Goal: Information Seeking & Learning: Check status

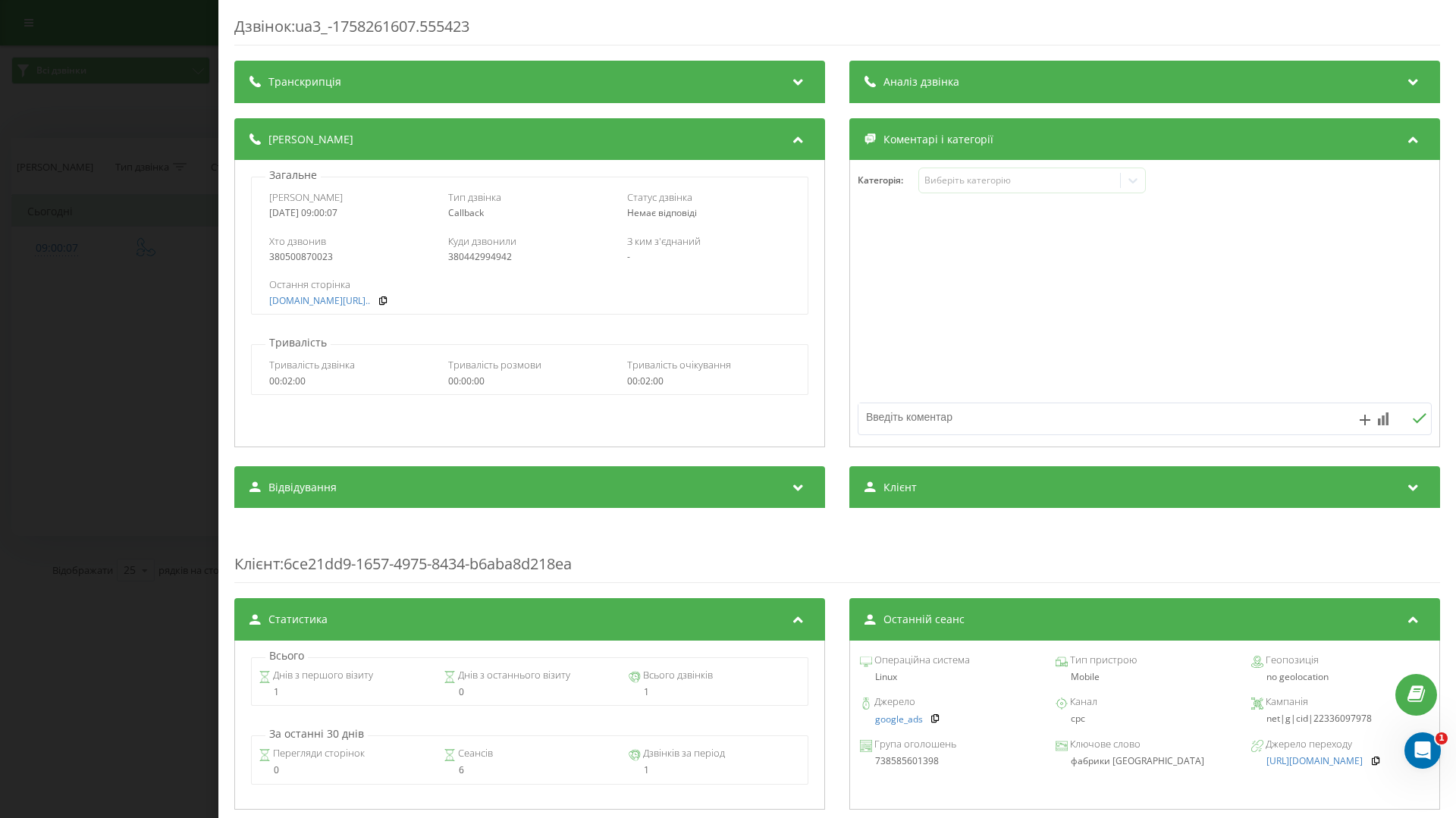
scroll to position [288, 0]
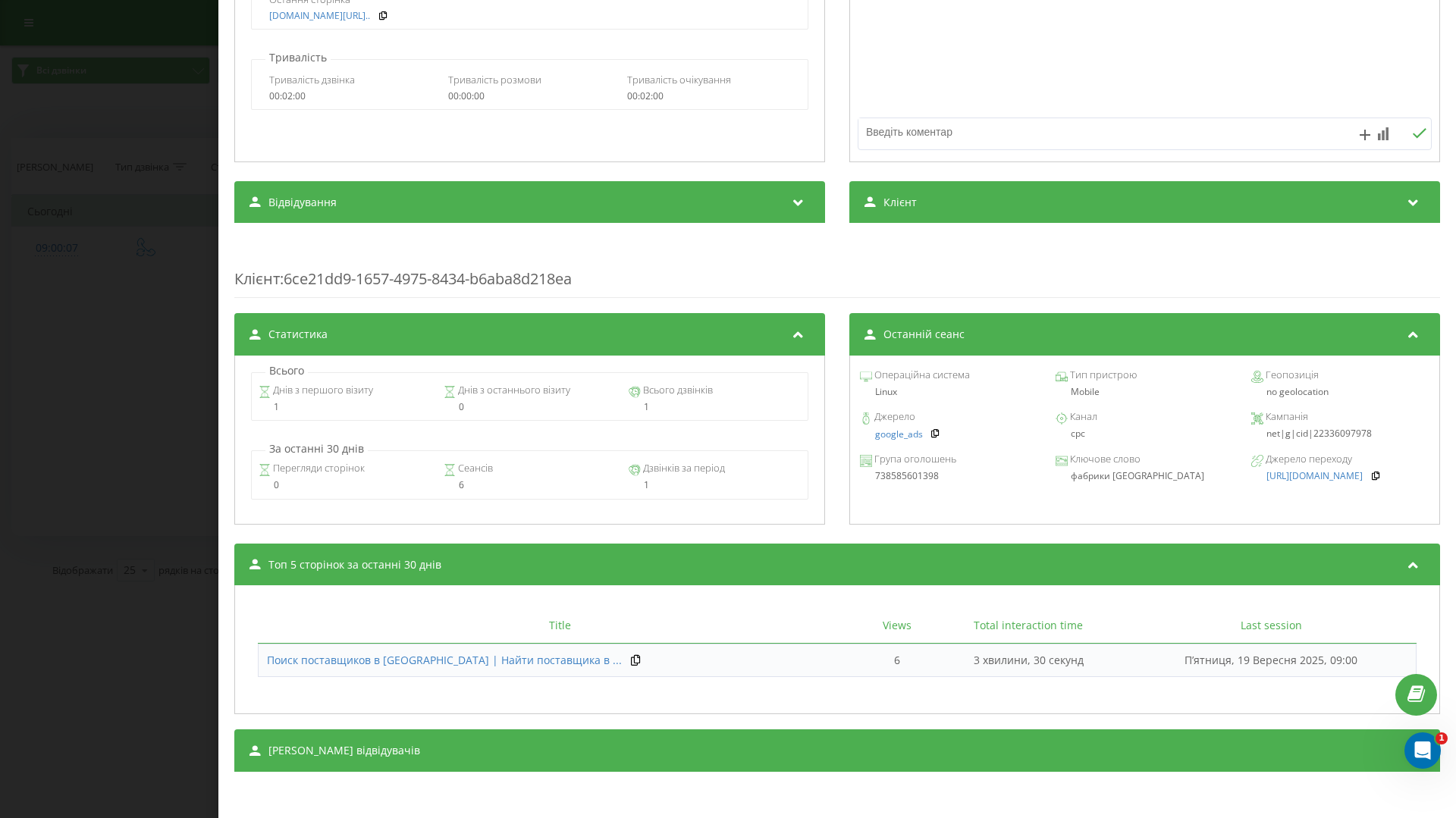
click at [131, 346] on div "Дзвінок : ua3_-1758261607.555423 Транскрипція Для AI-аналізу майбутніх дзвінків…" at bounding box center [728, 409] width 1456 height 818
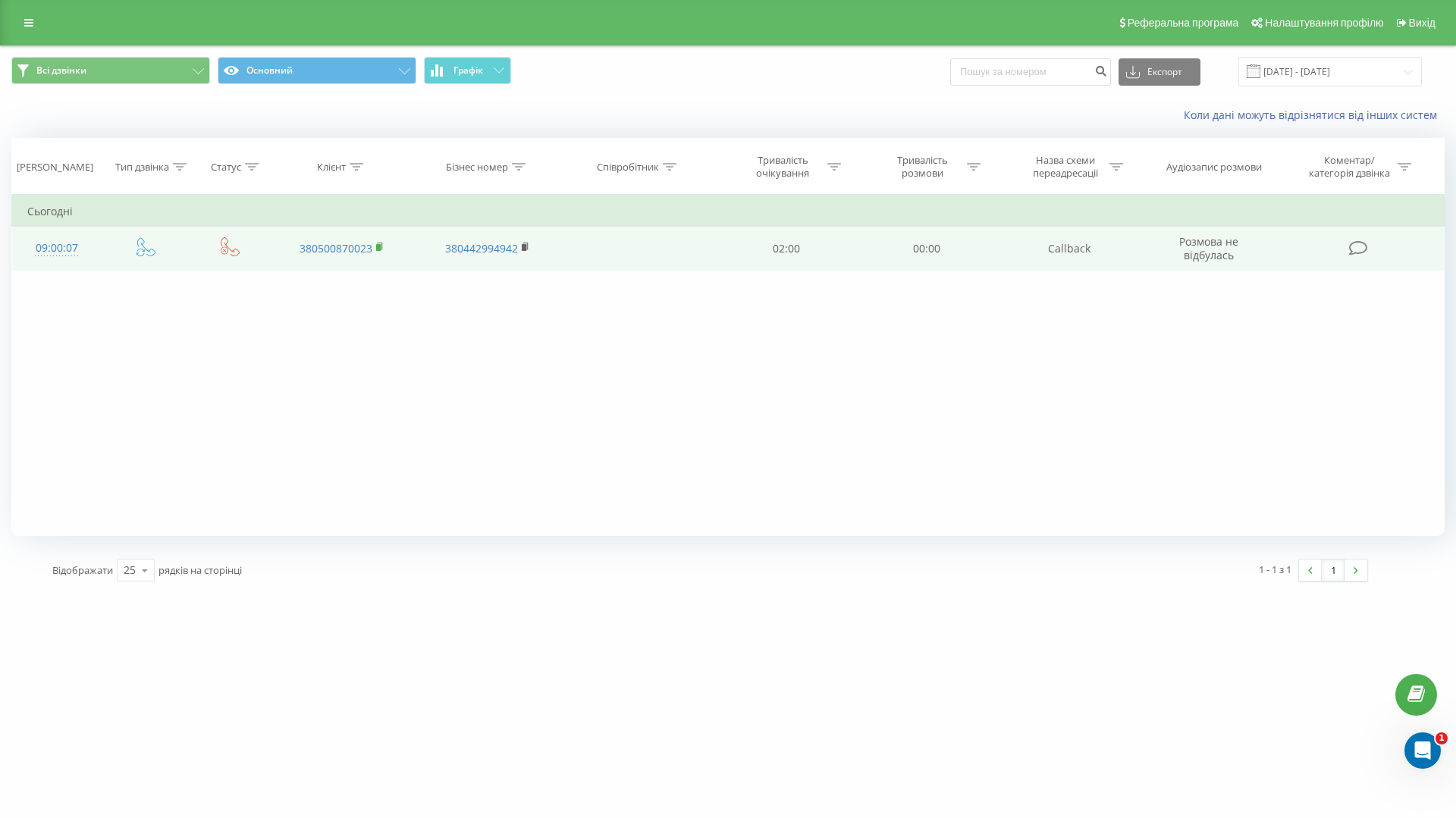
click at [378, 244] on rect at bounding box center [379, 247] width 5 height 6
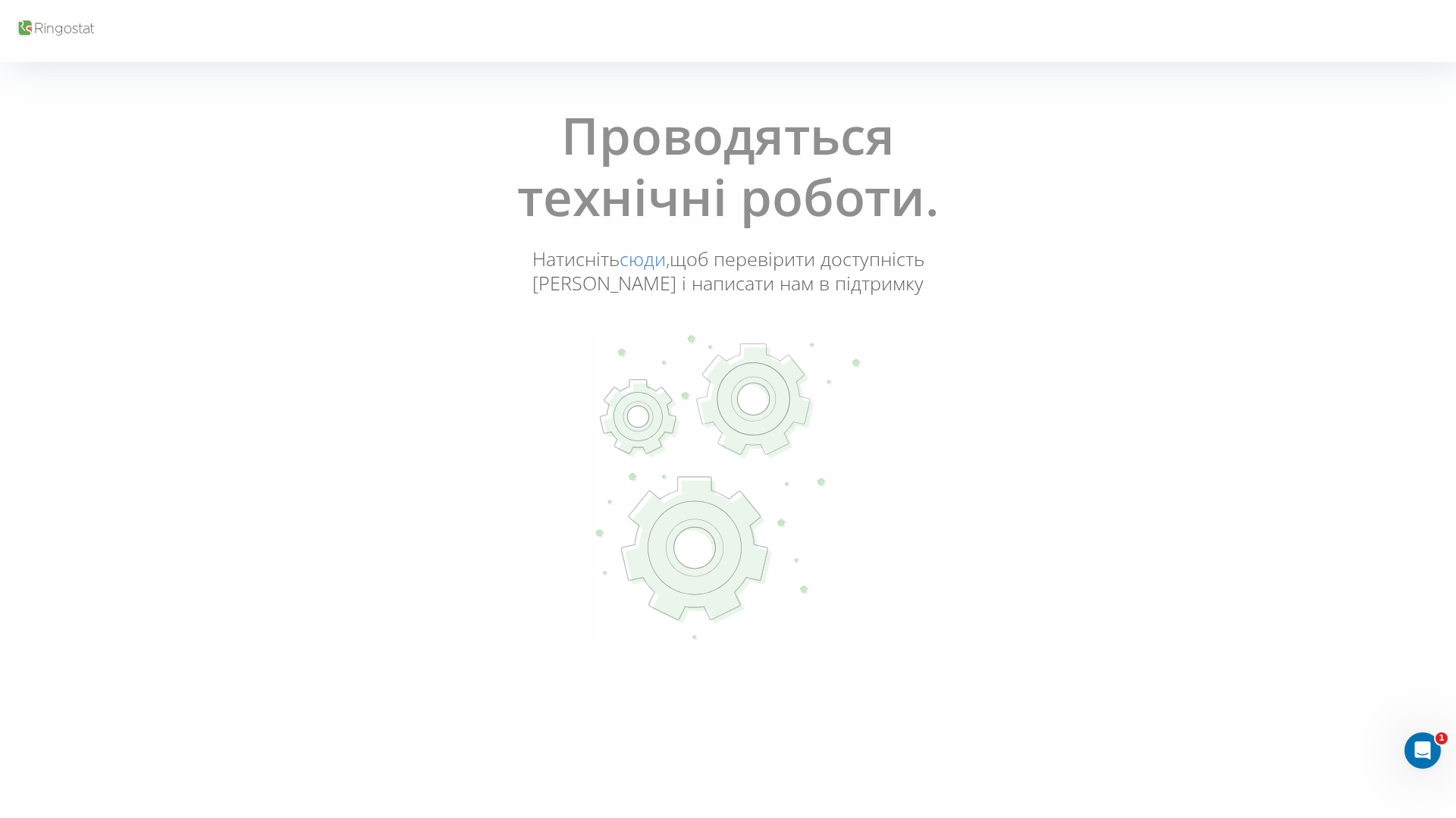
click at [640, 263] on link "сюди," at bounding box center [645, 259] width 50 height 26
click at [53, 34] on icon at bounding box center [56, 29] width 81 height 20
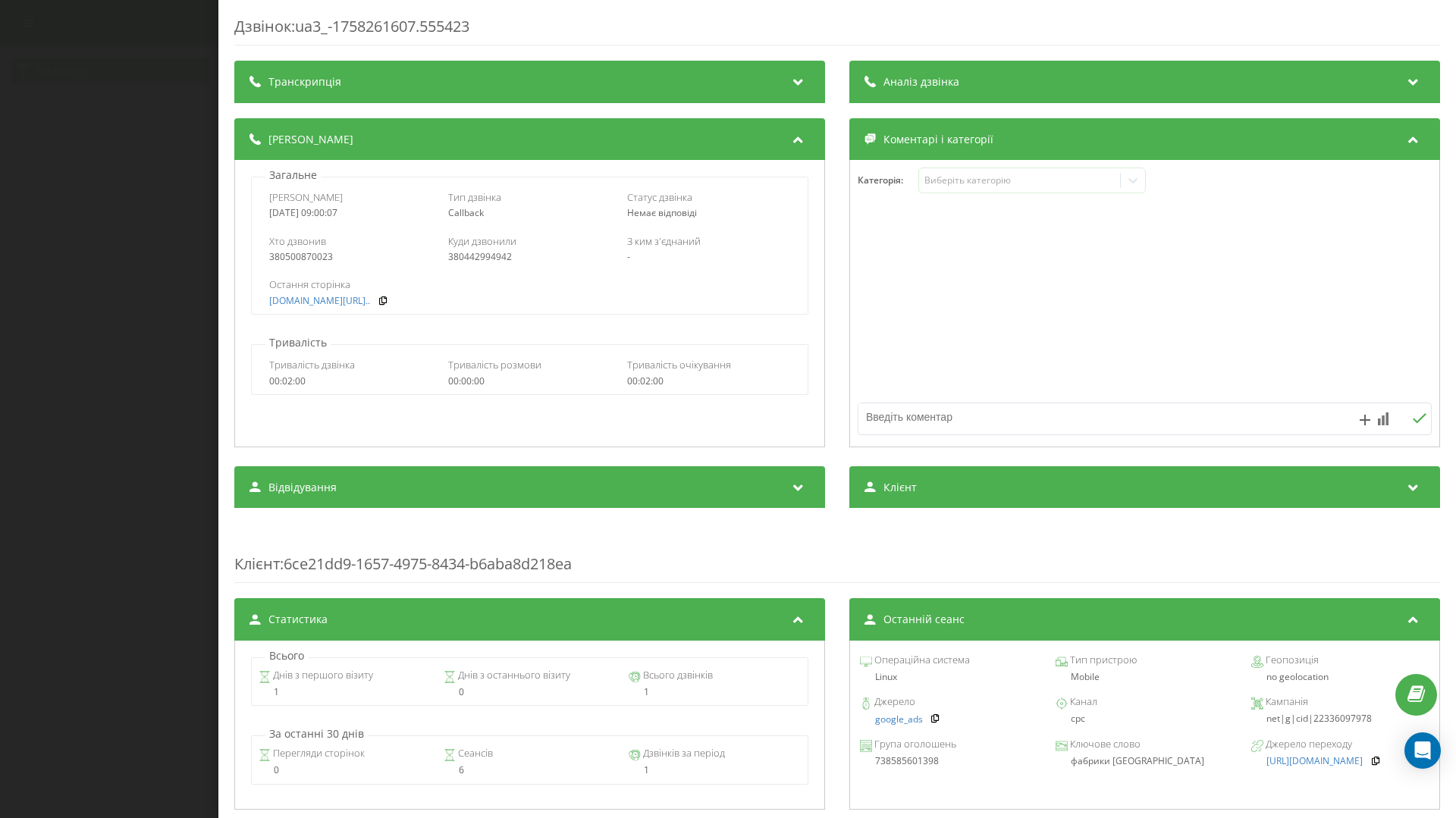
click at [195, 226] on div "Дзвінок : ua3_-1758261607.555423 Транскрипція Для AI-аналізу майбутніх дзвінків…" at bounding box center [728, 409] width 1456 height 818
